Goal: Information Seeking & Learning: Find specific fact

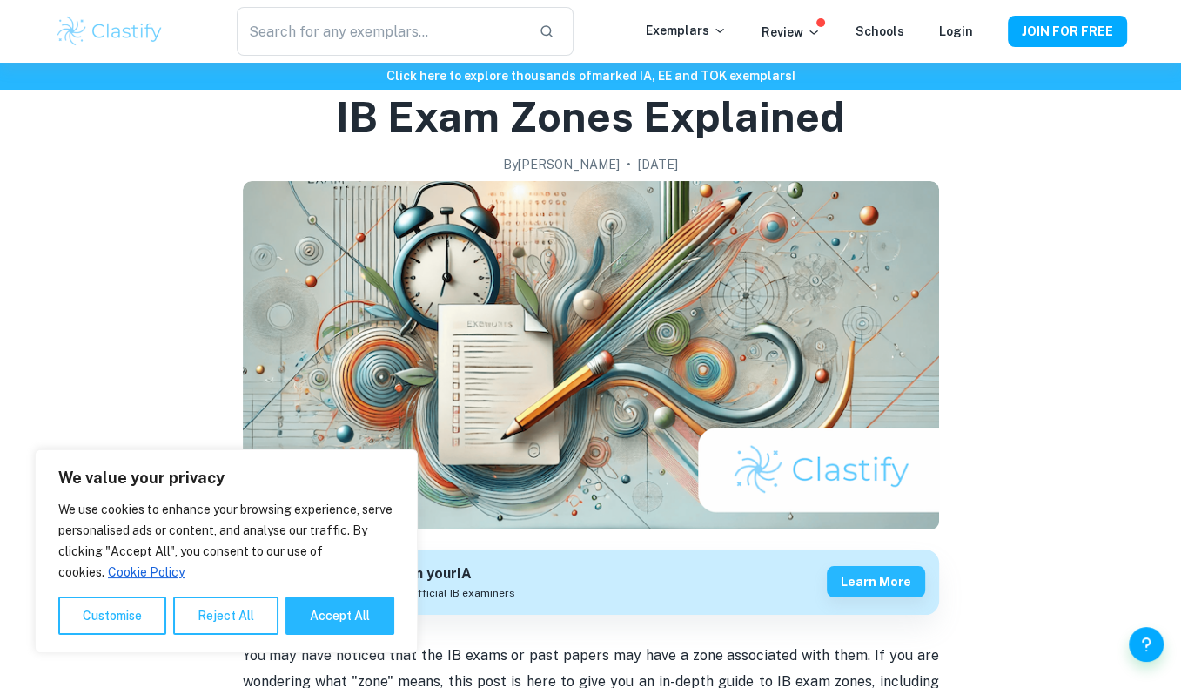
scroll to position [73, 0]
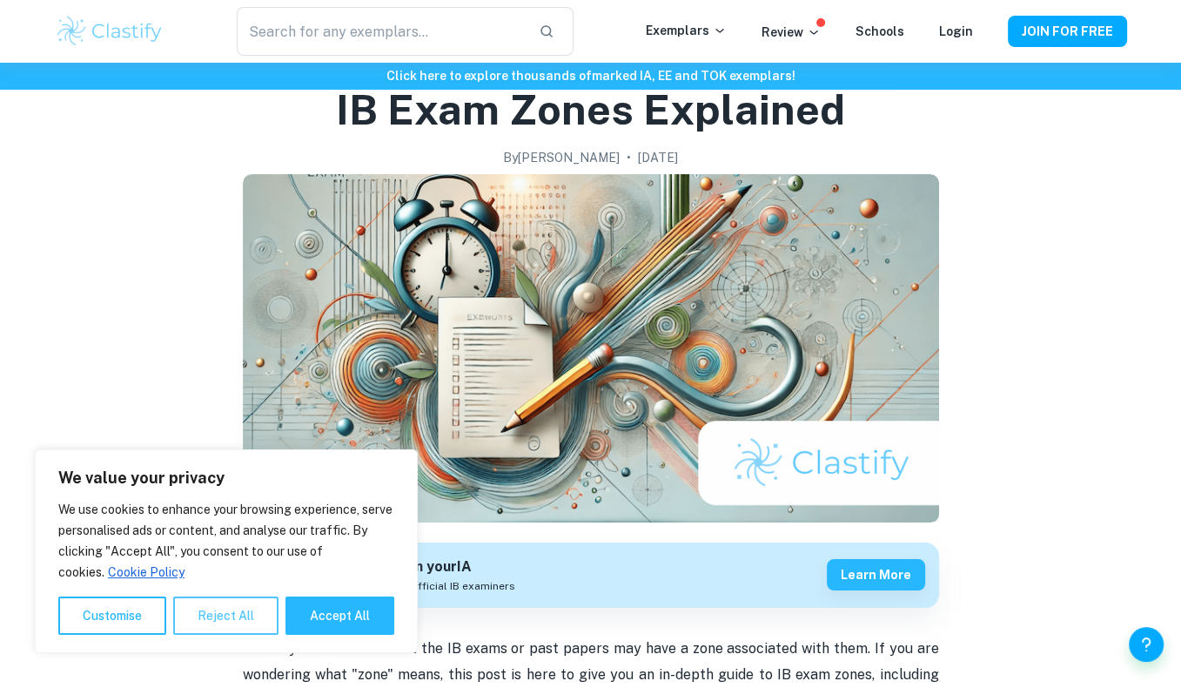
click at [209, 609] on button "Reject All" at bounding box center [225, 615] width 105 height 38
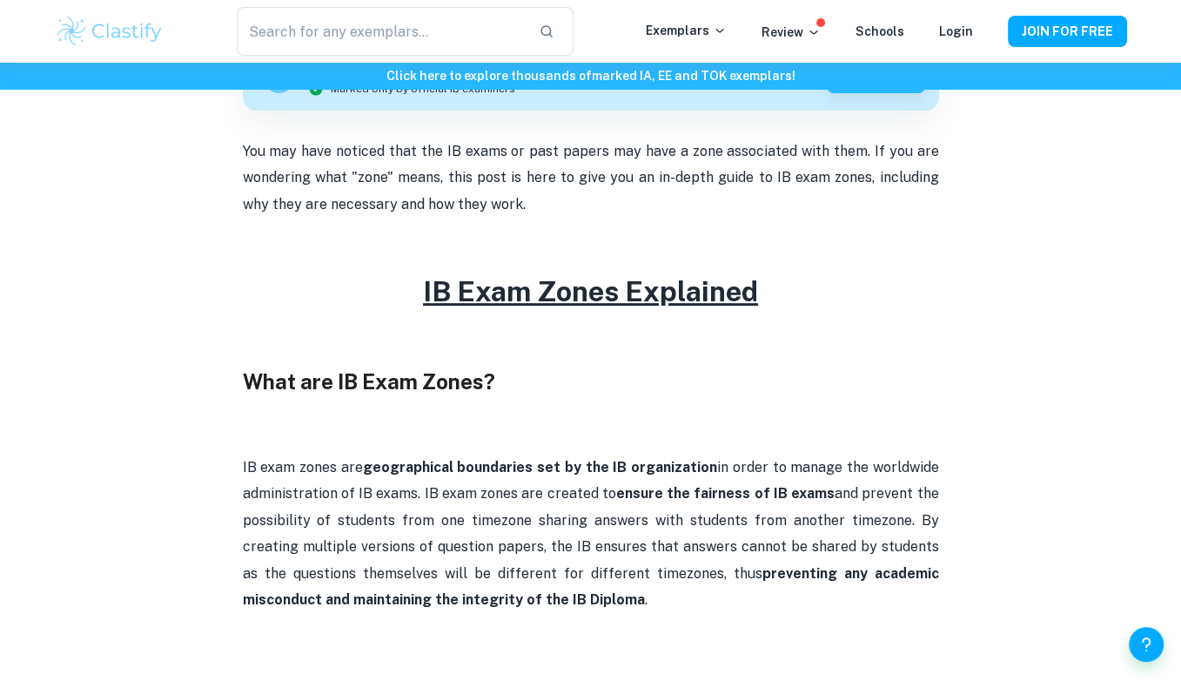
scroll to position [575, 0]
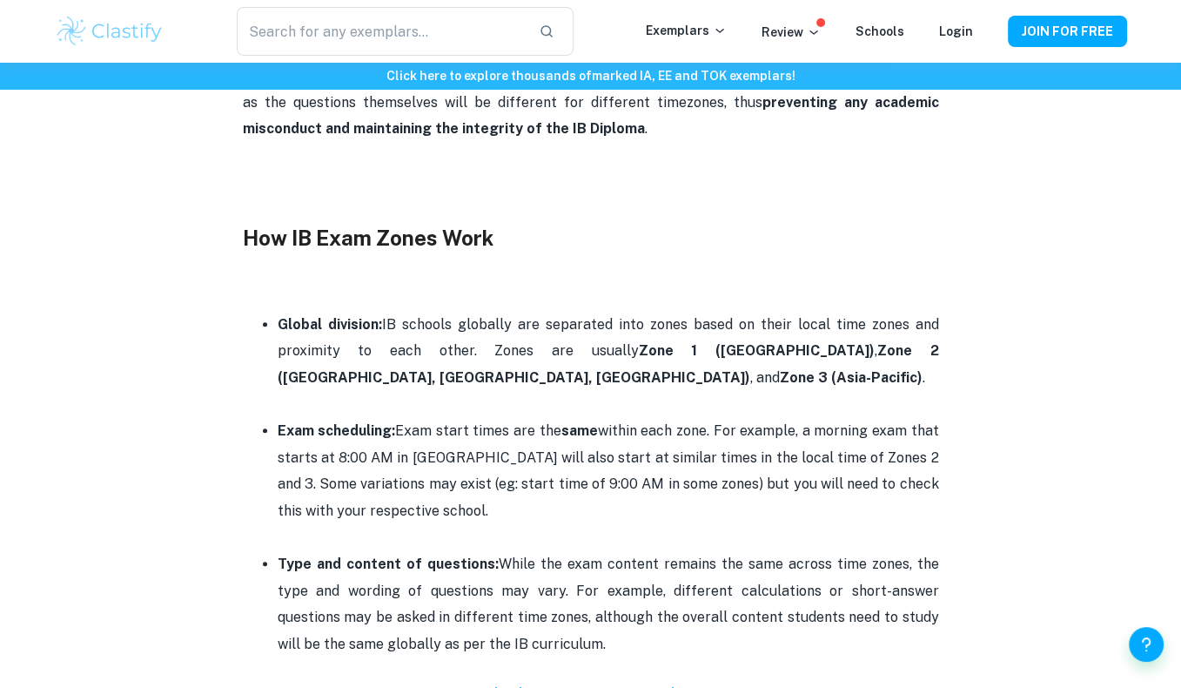
scroll to position [1062, 0]
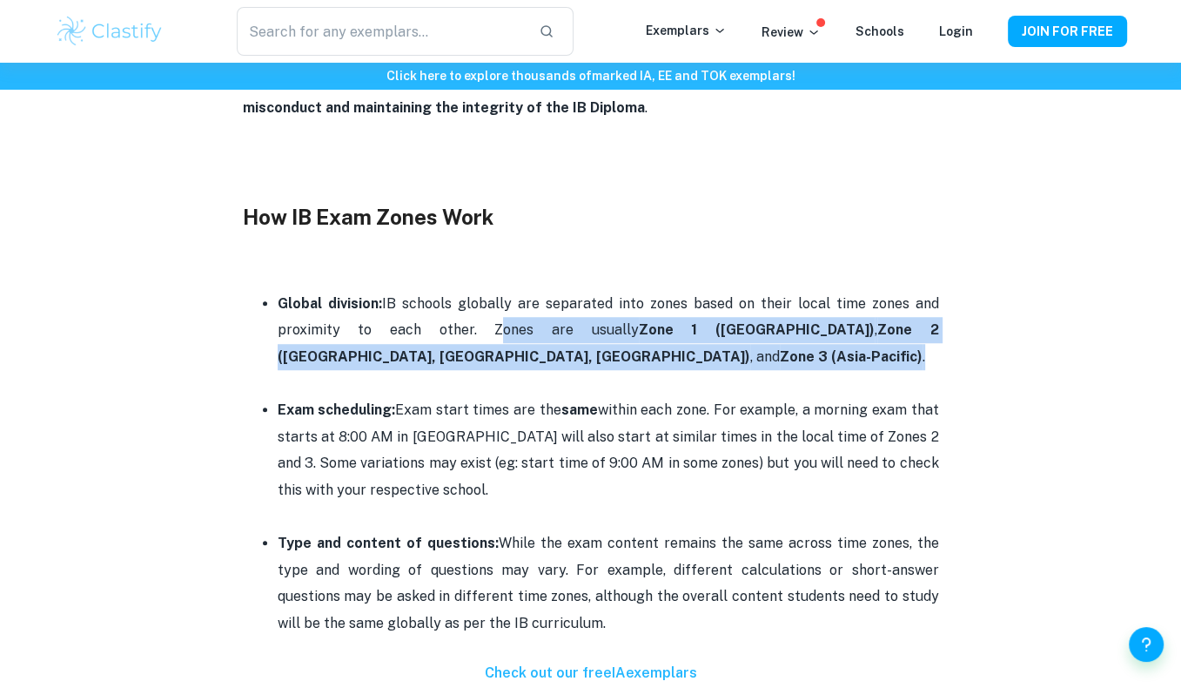
drag, startPoint x: 438, startPoint y: 327, endPoint x: 446, endPoint y: 274, distance: 53.7
click at [448, 358] on p "Global division: IB schools globally are separated into zones based on their lo…" at bounding box center [609, 330] width 662 height 79
copy p "Zones are usually Zone 1 (Americas) , Zone 2 ([GEOGRAPHIC_DATA], [GEOGRAPHIC_DA…"
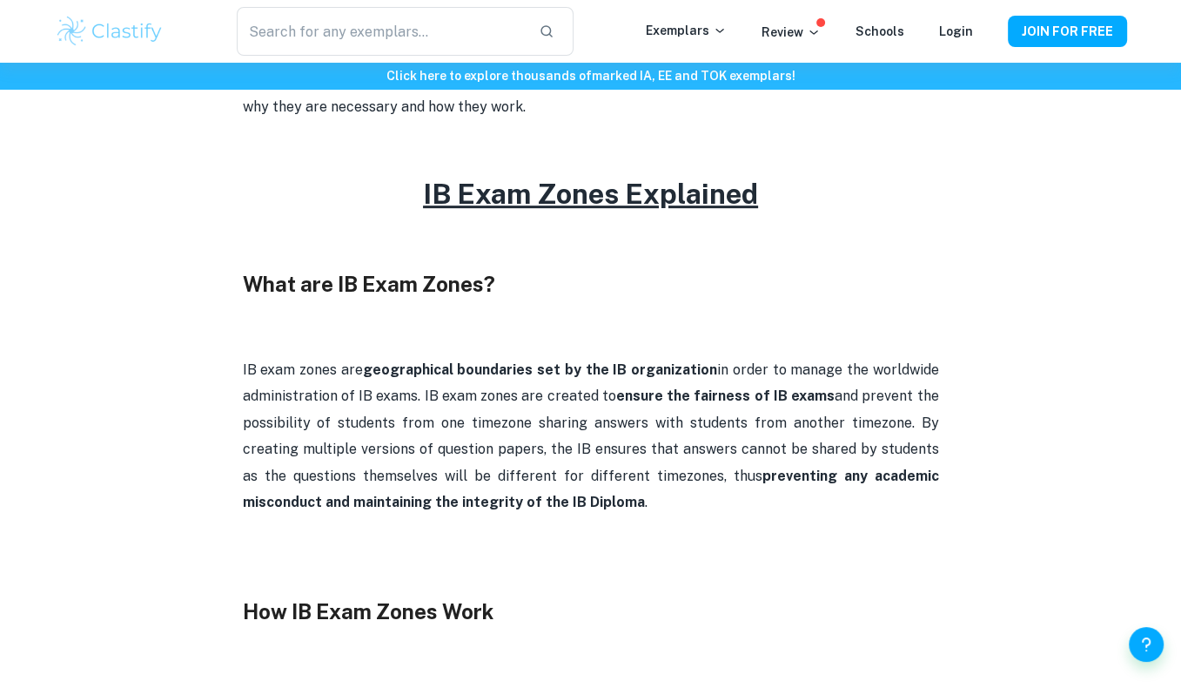
scroll to position [683, 0]
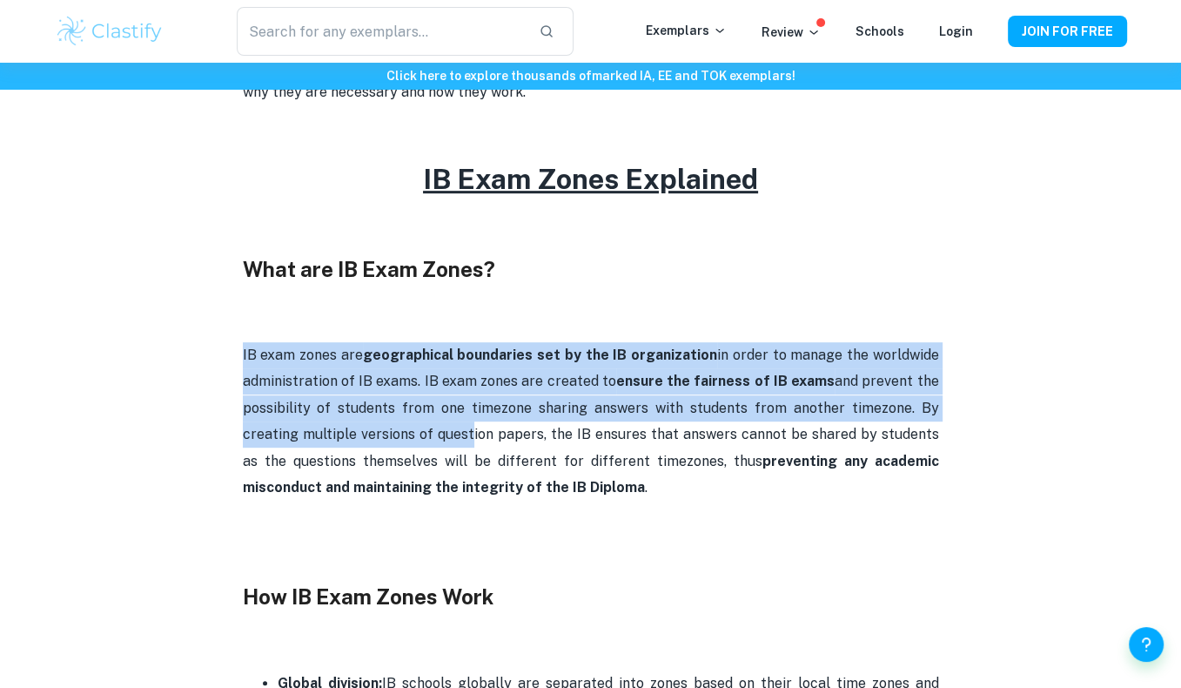
drag, startPoint x: 243, startPoint y: 352, endPoint x: 407, endPoint y: 427, distance: 181.1
click at [407, 427] on p "IB exam zones are geographical boundaries set by the IB organization in order t…" at bounding box center [591, 421] width 697 height 158
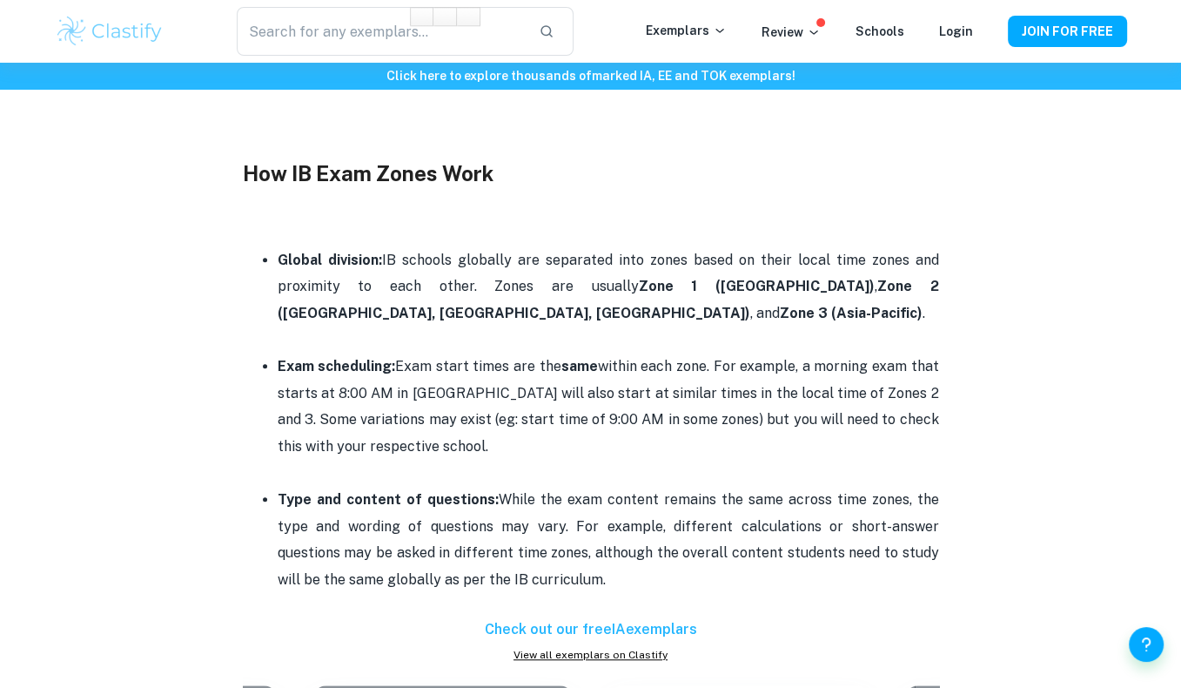
scroll to position [1114, 0]
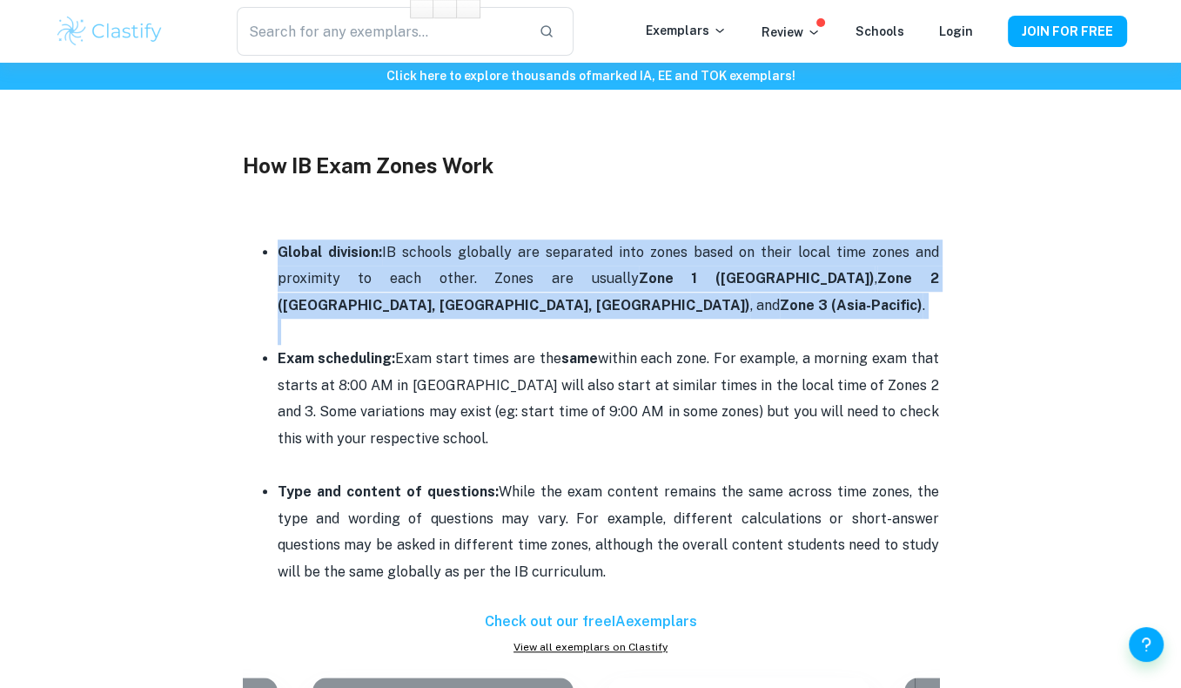
drag, startPoint x: 248, startPoint y: 248, endPoint x: 476, endPoint y: 327, distance: 241.5
click at [476, 327] on ul "Global division: IB schools globally are separated into zones based on their lo…" at bounding box center [591, 412] width 697 height 347
copy li "Global division: IB schools globally are separated into zones based on their lo…"
click at [656, 312] on p "Global division: IB schools globally are separated into zones based on their lo…" at bounding box center [609, 278] width 662 height 79
